Goal: Task Accomplishment & Management: Manage account settings

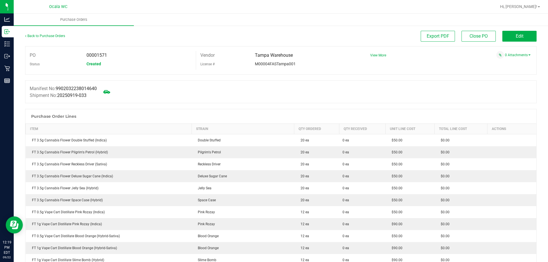
scroll to position [428, 0]
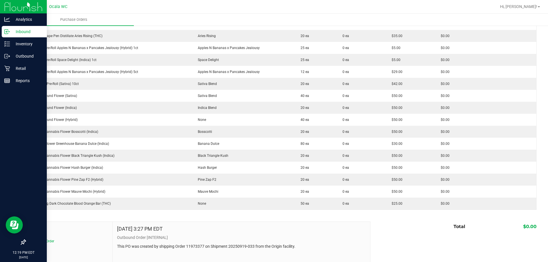
click at [7, 32] on icon at bounding box center [7, 32] width 6 height 6
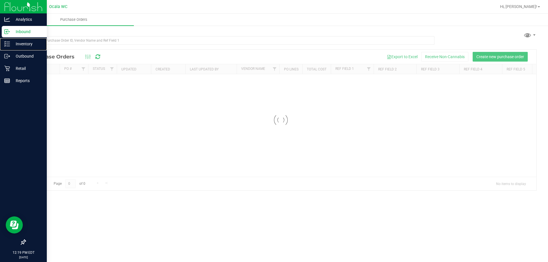
click at [23, 42] on p "Inventory" at bounding box center [27, 44] width 34 height 7
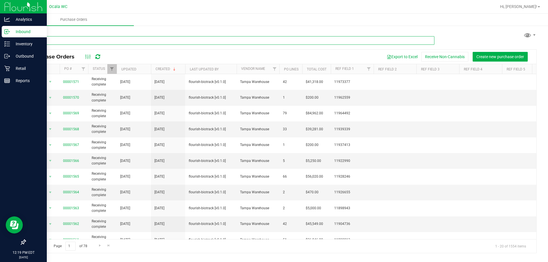
click at [87, 40] on input "text" at bounding box center [229, 40] width 409 height 9
paste input "SN250728DC1-0804"
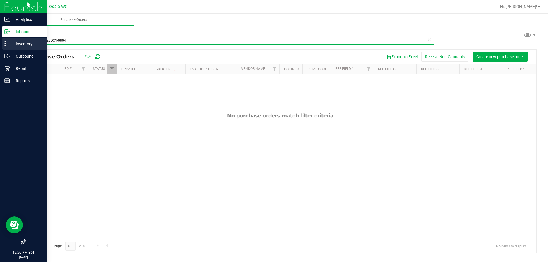
type input "SN250728DC1-0804"
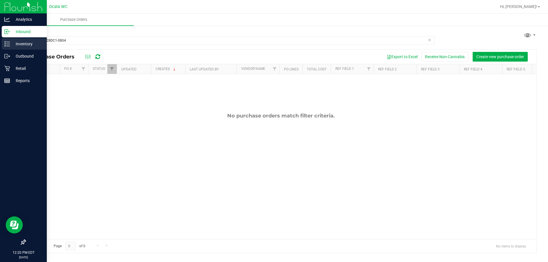
click at [3, 41] on div "Inventory" at bounding box center [24, 43] width 45 height 11
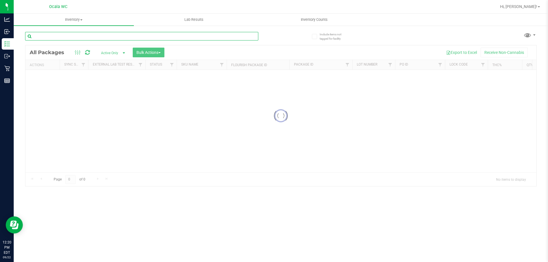
click at [87, 38] on input "text" at bounding box center [141, 36] width 233 height 9
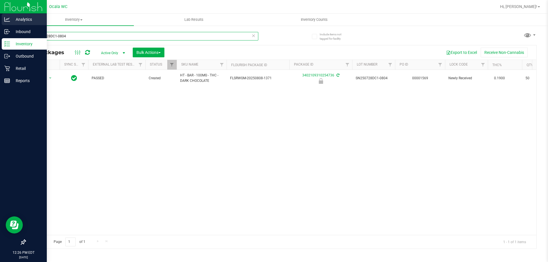
drag, startPoint x: 108, startPoint y: 37, endPoint x: 70, endPoint y: 31, distance: 38.2
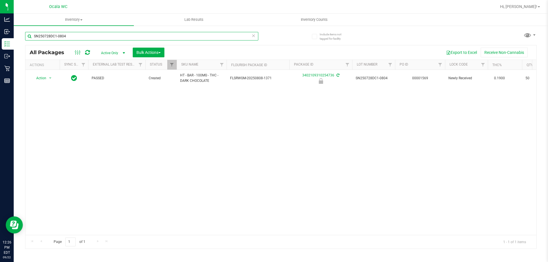
click at [0, 5] on div "Analytics Inbound Inventory Outbound Retail Reports 12:26 PM EDT [DATE] 09/22 […" at bounding box center [274, 131] width 548 height 262
type input "SN250728DC1-0804"
click at [108, 142] on div "Action Action Edit attributes Global inventory Locate package Package audit log…" at bounding box center [280, 152] width 511 height 165
click at [97, 38] on input "SN250728DC1-0804" at bounding box center [141, 36] width 233 height 9
click at [191, 133] on div "Action Action Edit attributes Global inventory Locate package Package audit log…" at bounding box center [280, 152] width 511 height 165
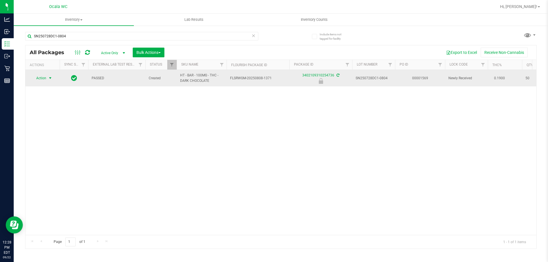
click at [41, 78] on span "Action" at bounding box center [38, 78] width 15 height 8
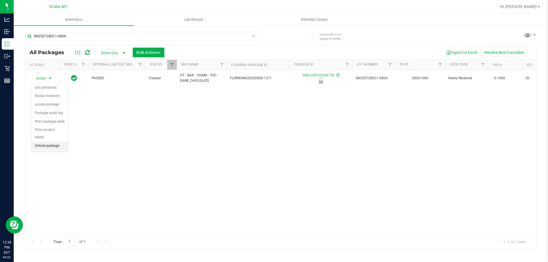
click at [59, 142] on li "Unlock package" at bounding box center [49, 146] width 37 height 9
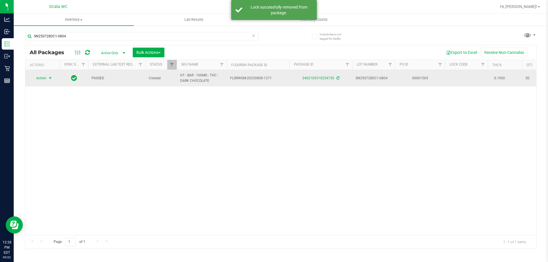
click at [38, 78] on span "Action" at bounding box center [38, 78] width 15 height 8
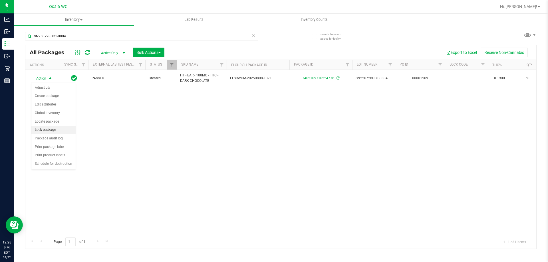
click at [54, 131] on li "Lock package" at bounding box center [53, 130] width 44 height 9
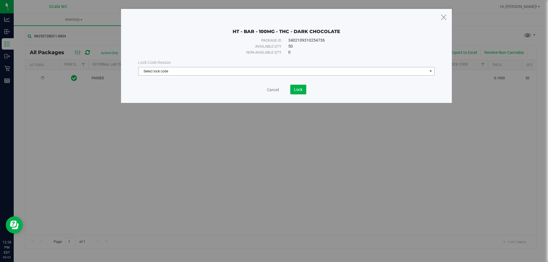
click at [274, 72] on span "Select lock code" at bounding box center [282, 71] width 289 height 8
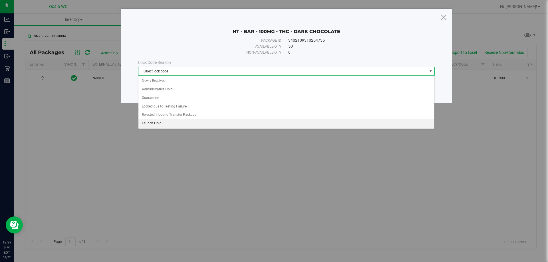
click at [234, 126] on li "Launch Hold" at bounding box center [286, 123] width 296 height 9
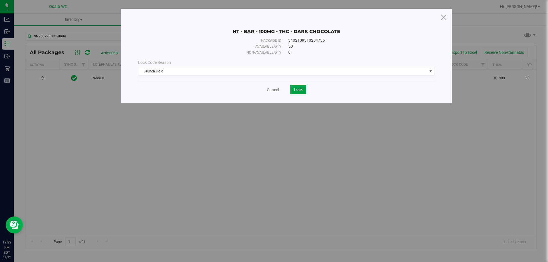
click at [300, 93] on button "Lock" at bounding box center [298, 90] width 16 height 10
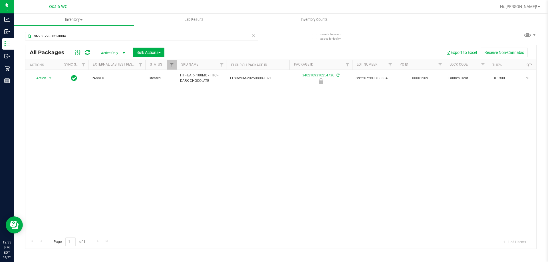
drag, startPoint x: 273, startPoint y: 77, endPoint x: 216, endPoint y: 97, distance: 60.0
click at [216, 97] on div "Action Action Edit attributes Global inventory Locate package Package audit log…" at bounding box center [280, 152] width 511 height 165
click at [216, 99] on div "Action Action Edit attributes Global inventory Locate package Package audit log…" at bounding box center [280, 152] width 511 height 165
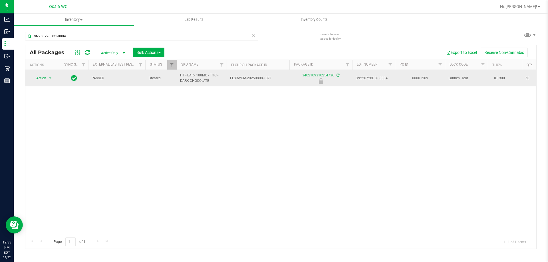
drag, startPoint x: 390, startPoint y: 77, endPoint x: 228, endPoint y: 78, distance: 161.9
click at [228, 78] on tr "Action Action Edit attributes Global inventory Locate package Package audit log…" at bounding box center [462, 78] width 874 height 17
drag, startPoint x: 237, startPoint y: 78, endPoint x: 220, endPoint y: 86, distance: 18.4
click at [220, 86] on td "HT - BAR - 100MG - THC - DARK CHOCOLATE" at bounding box center [202, 78] width 50 height 17
drag, startPoint x: 178, startPoint y: 73, endPoint x: 176, endPoint y: 78, distance: 4.8
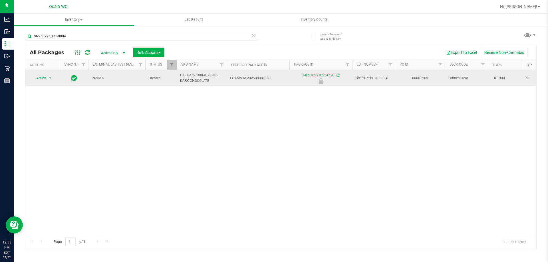
click at [176, 79] on tr "Action Action Edit attributes Global inventory Locate package Package audit log…" at bounding box center [462, 78] width 874 height 17
drag, startPoint x: 395, startPoint y: 80, endPoint x: 178, endPoint y: 77, distance: 216.4
click at [178, 77] on tr "Action Action Edit attributes Global inventory Locate package Package audit log…" at bounding box center [462, 78] width 874 height 17
copy tr "HT - BAR - 100MG - THC - DARK CHOCOLATE FLSRWGM-20250808-1371 3402109310254736 …"
